Goal: Complete application form

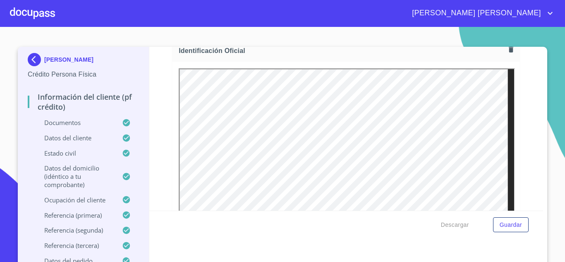
scroll to position [322, 0]
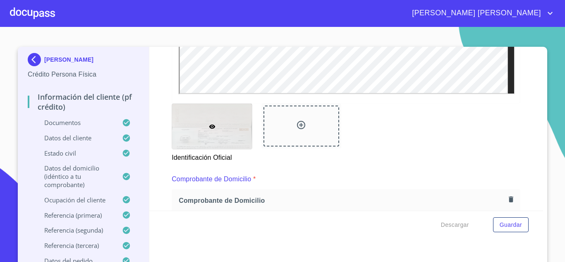
click at [297, 128] on icon at bounding box center [301, 125] width 8 height 8
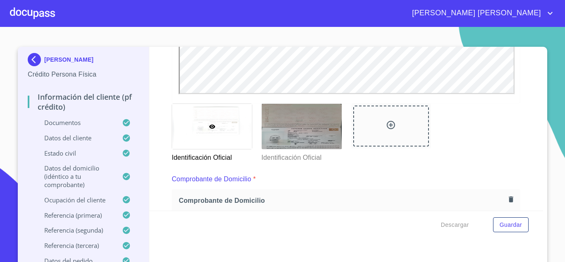
scroll to position [0, 0]
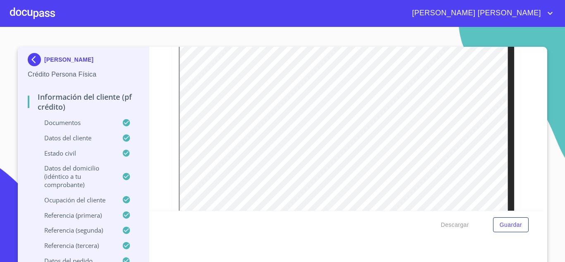
scroll to position [157, 0]
click at [38, 10] on div at bounding box center [32, 13] width 45 height 26
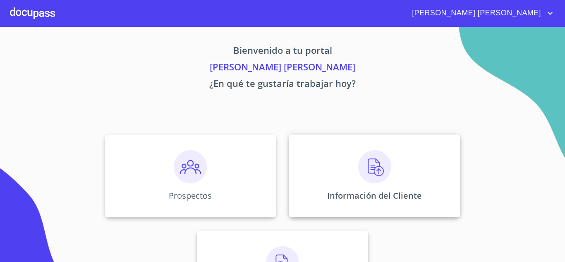
click at [338, 176] on div "Información del Cliente" at bounding box center [374, 175] width 171 height 83
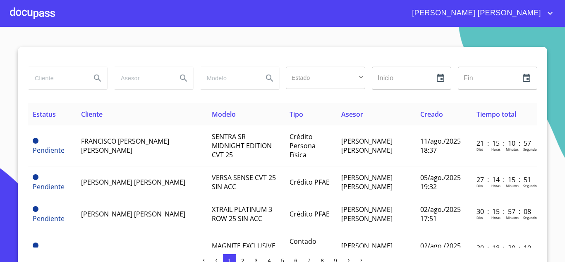
click at [41, 75] on input "search" at bounding box center [56, 78] width 56 height 22
type input "[PERSON_NAME]"
click at [93, 80] on icon "Search" at bounding box center [98, 78] width 10 height 10
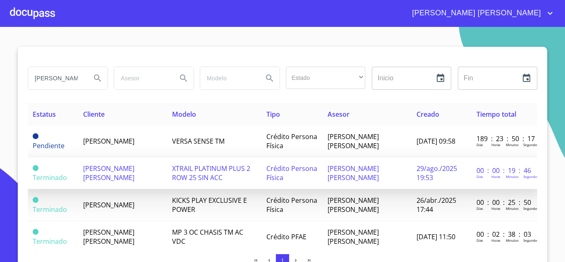
click at [123, 175] on span "[PERSON_NAME] [PERSON_NAME]" at bounding box center [108, 173] width 51 height 18
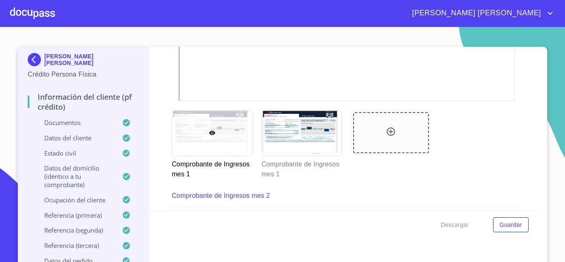
scroll to position [1079, 0]
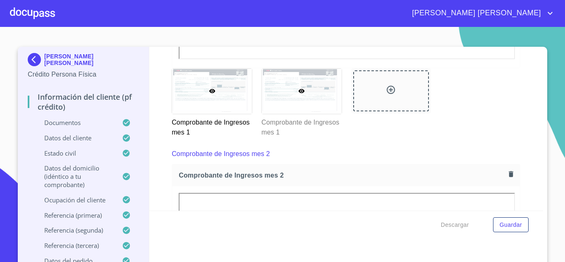
click at [304, 102] on div at bounding box center [302, 91] width 80 height 45
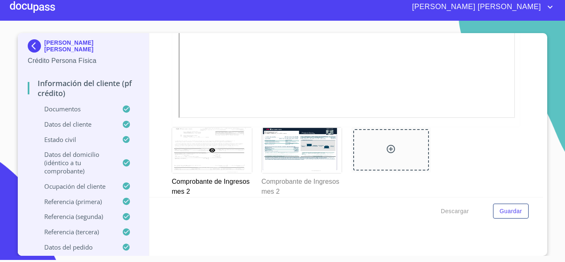
scroll to position [1376, 0]
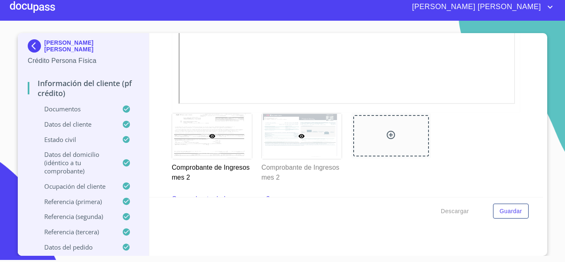
click at [325, 135] on div at bounding box center [302, 135] width 80 height 45
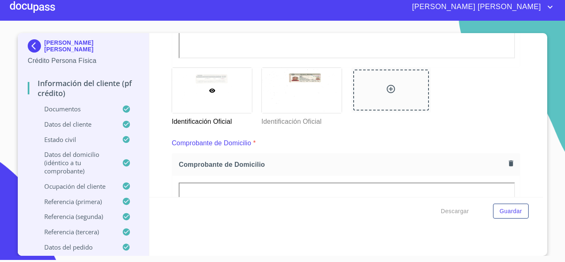
scroll to position [359, 0]
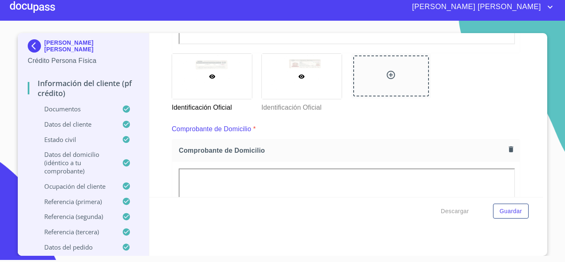
click at [317, 69] on div at bounding box center [302, 76] width 80 height 45
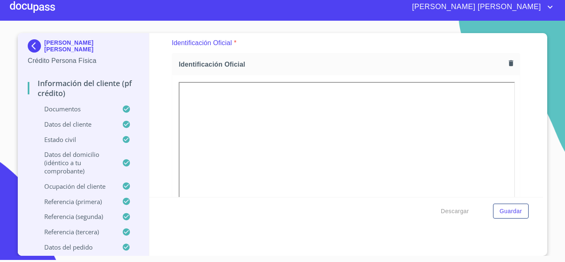
drag, startPoint x: 520, startPoint y: 129, endPoint x: 520, endPoint y: 149, distance: 20.3
click at [520, 149] on div "Información del cliente (PF crédito) Documentos Documento de identificación.   …" at bounding box center [346, 115] width 394 height 164
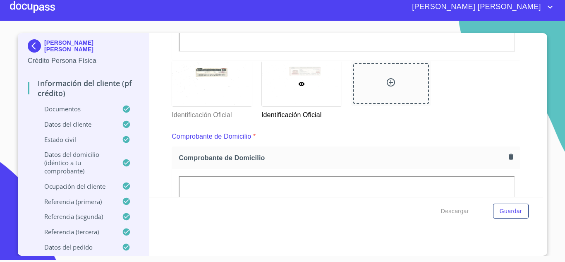
scroll to position [365, 0]
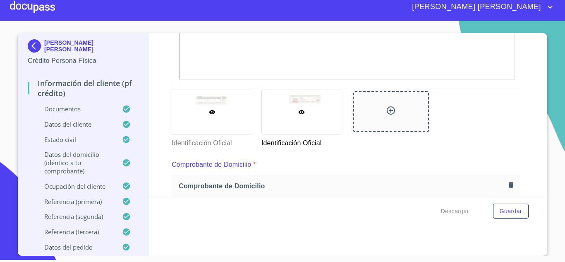
click at [226, 102] on div at bounding box center [212, 111] width 80 height 45
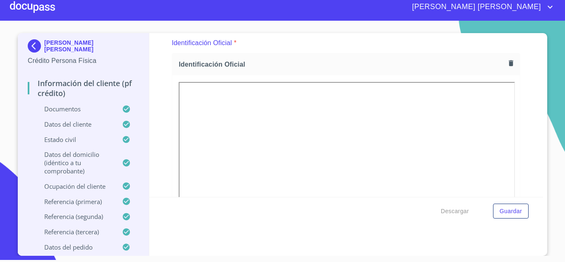
drag, startPoint x: 521, startPoint y: 0, endPoint x: 365, endPoint y: 42, distance: 161.8
click at [354, 48] on div "Identificación Oficial *" at bounding box center [346, 43] width 348 height 20
click at [333, 35] on div "Identificación Oficial *" at bounding box center [346, 43] width 348 height 20
